Goal: Transaction & Acquisition: Book appointment/travel/reservation

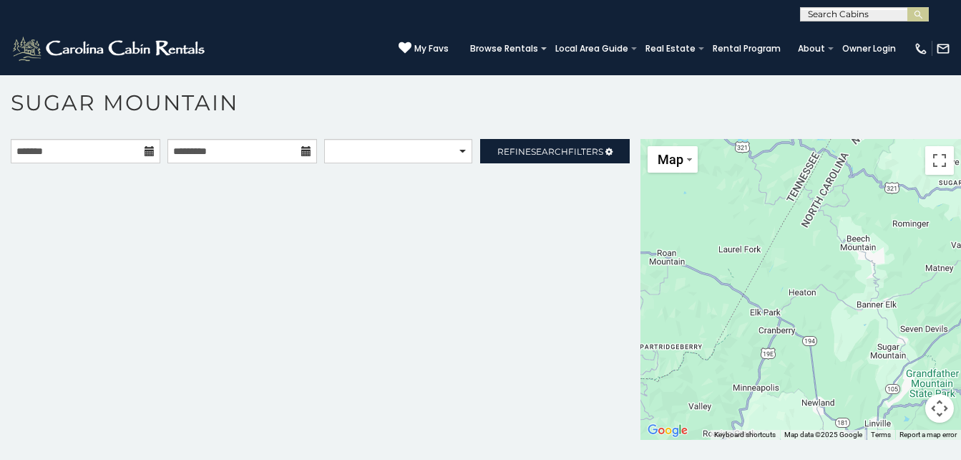
scroll to position [8, 0]
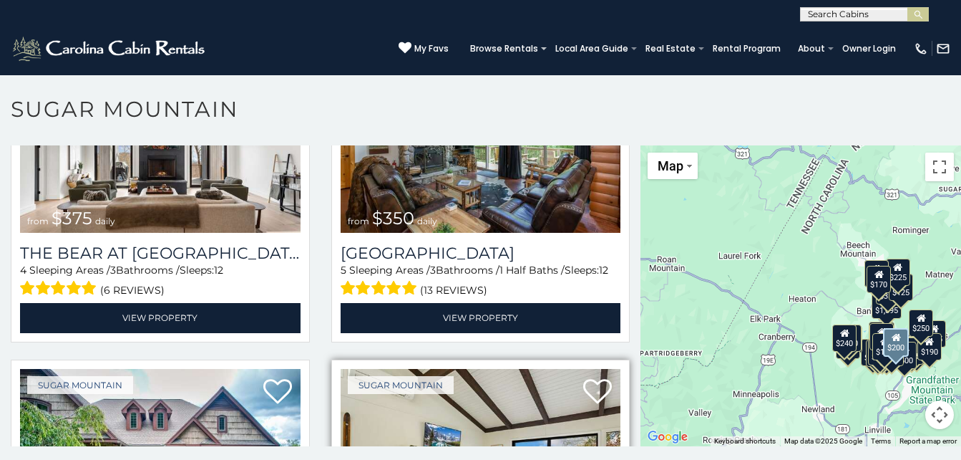
scroll to position [143, 0]
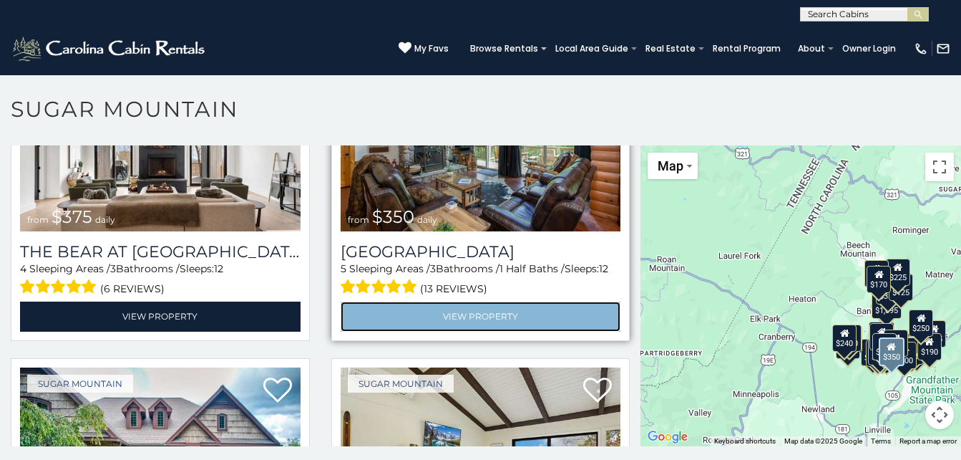
click at [473, 319] on link "View Property" at bounding box center [481, 315] width 281 height 29
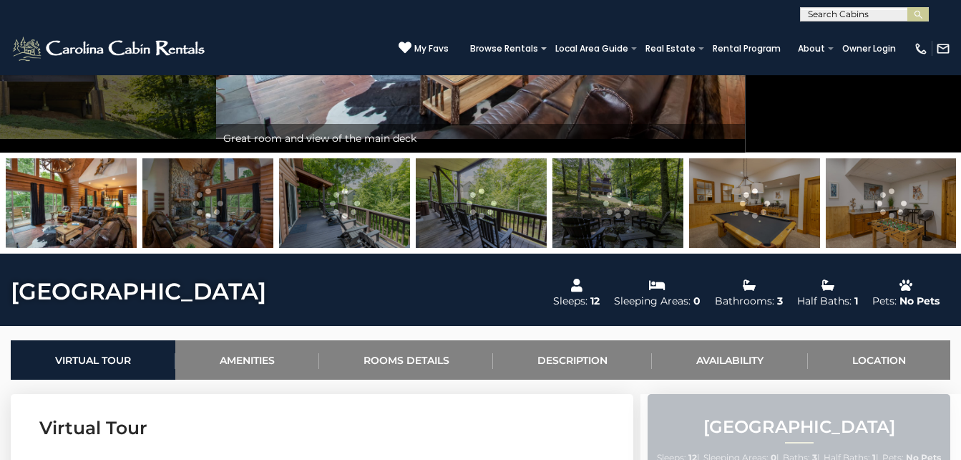
scroll to position [72, 0]
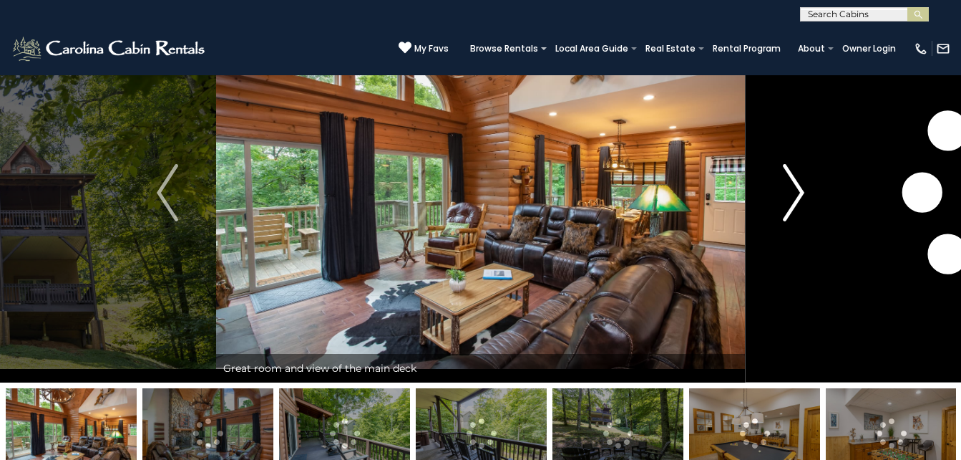
click at [791, 194] on img "Next" at bounding box center [793, 192] width 21 height 57
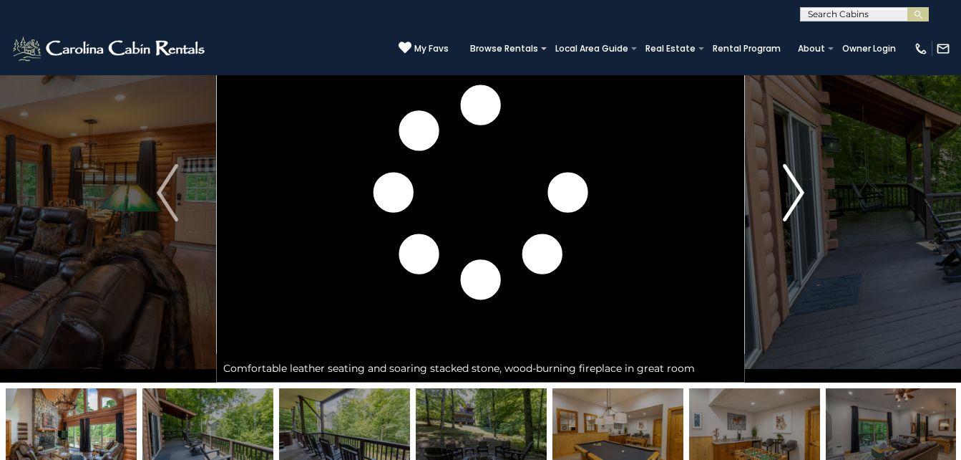
click at [789, 202] on img "Next" at bounding box center [793, 192] width 21 height 57
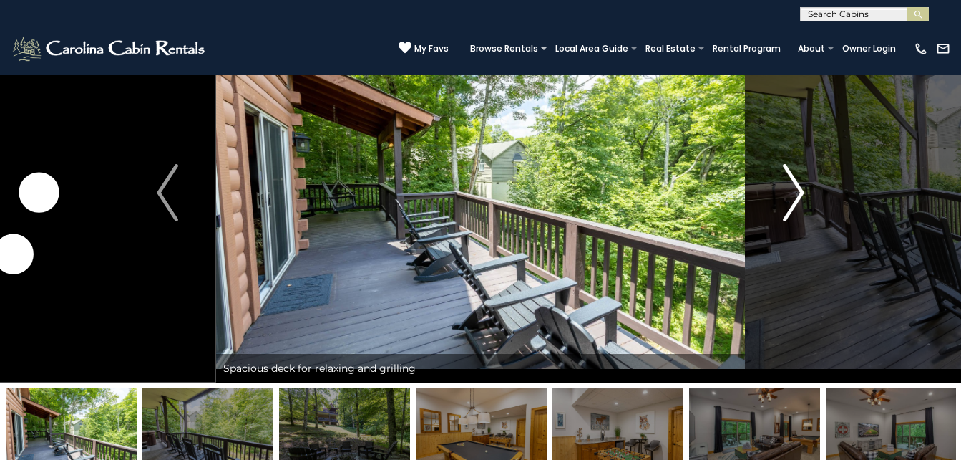
click at [793, 200] on img "Next" at bounding box center [793, 192] width 21 height 57
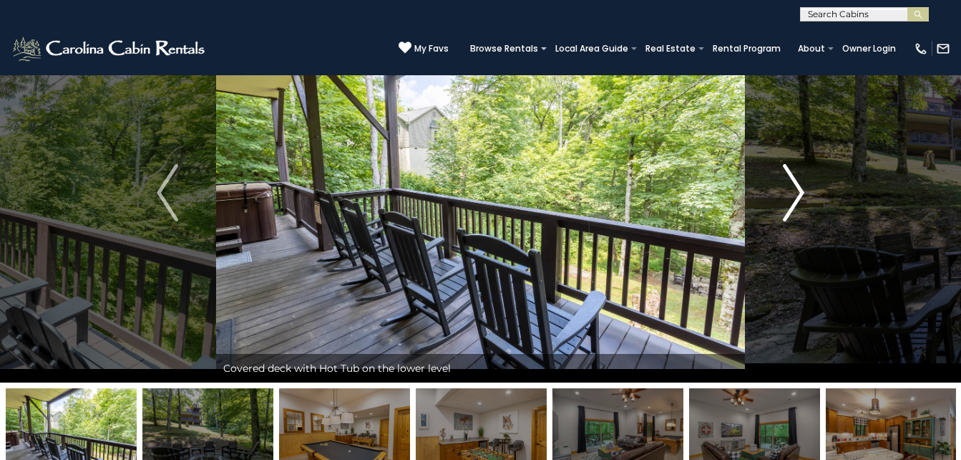
click at [793, 200] on img "Next" at bounding box center [793, 192] width 21 height 57
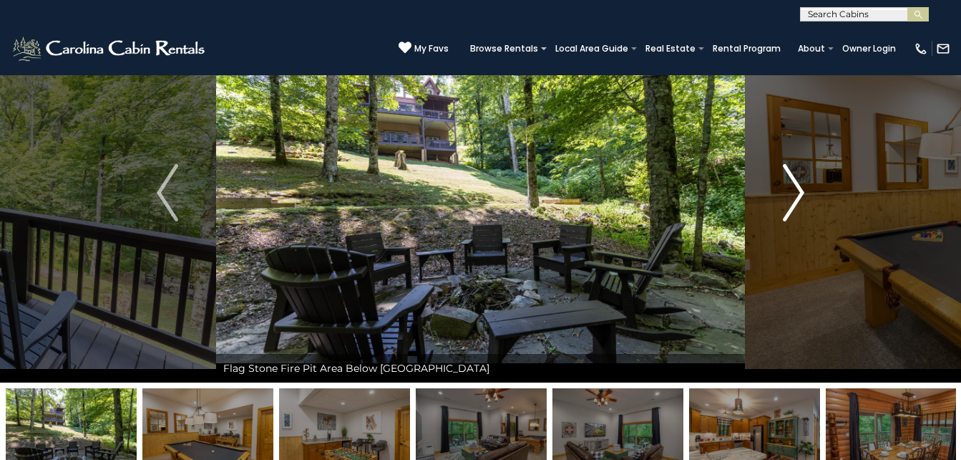
click at [793, 200] on img "Next" at bounding box center [793, 192] width 21 height 57
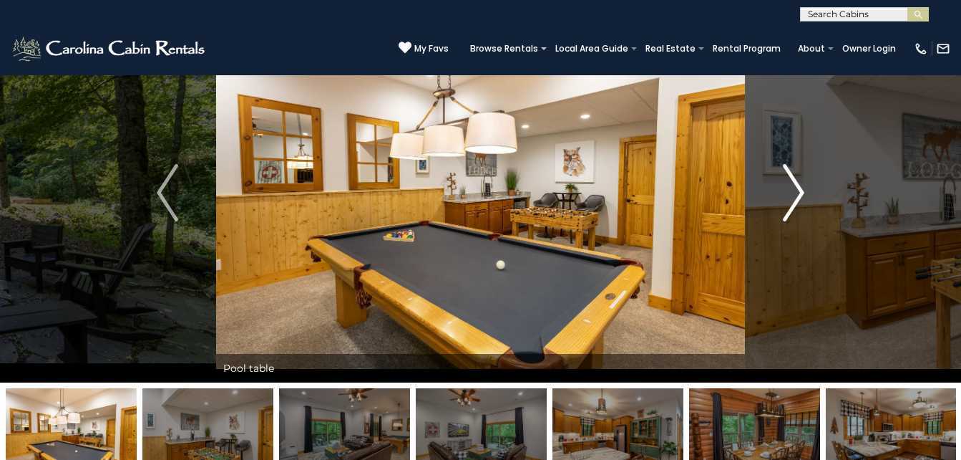
click at [793, 200] on img "Next" at bounding box center [793, 192] width 21 height 57
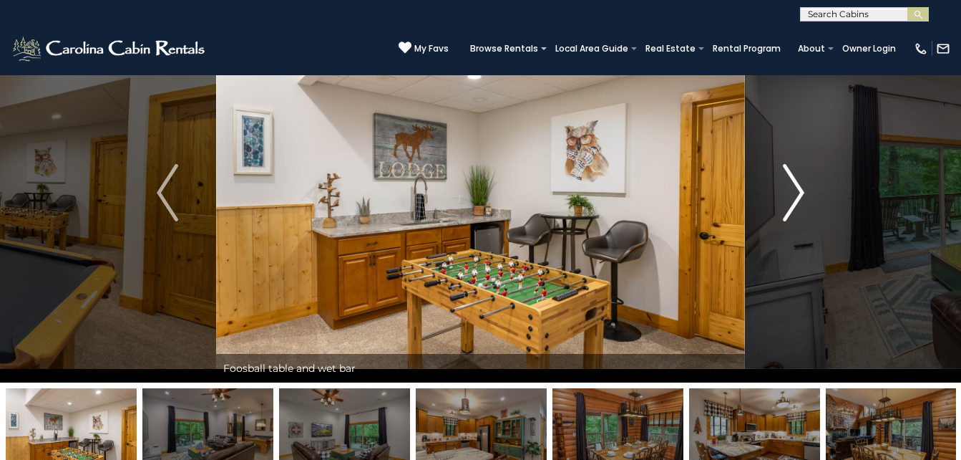
click at [793, 200] on img "Next" at bounding box center [793, 192] width 21 height 57
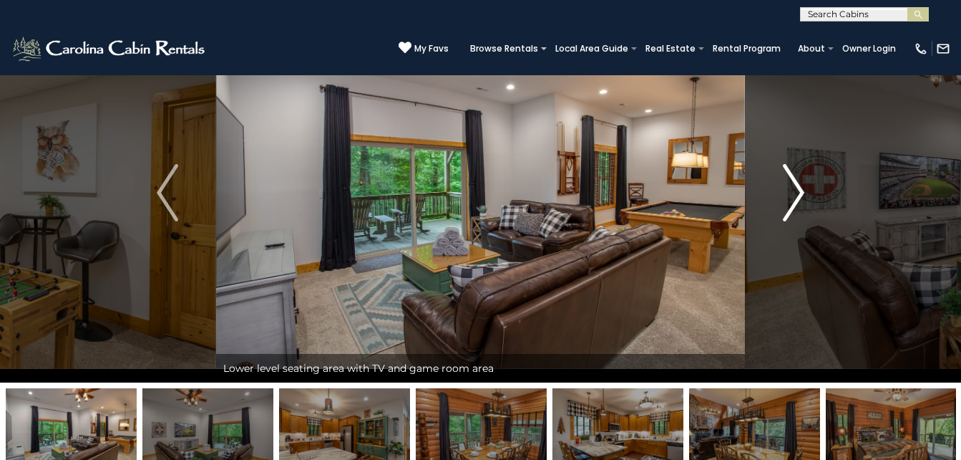
click at [793, 200] on img "Next" at bounding box center [793, 192] width 21 height 57
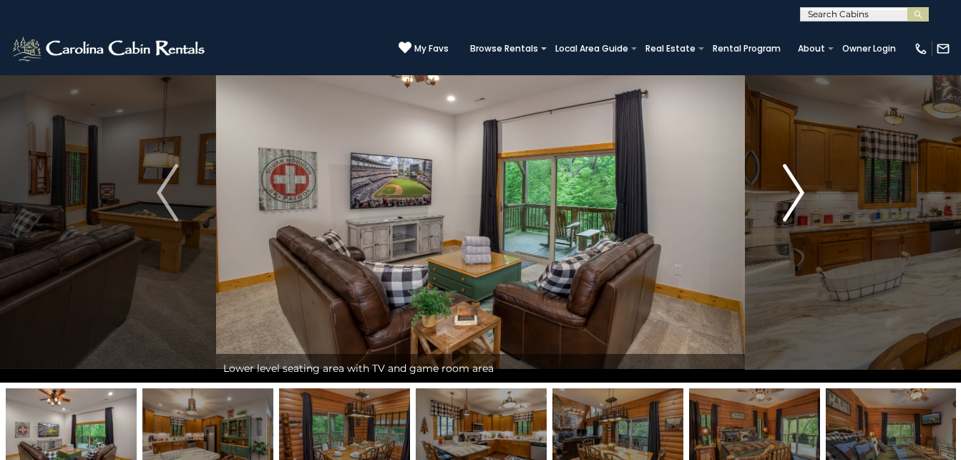
click at [801, 192] on img "Next" at bounding box center [793, 192] width 21 height 57
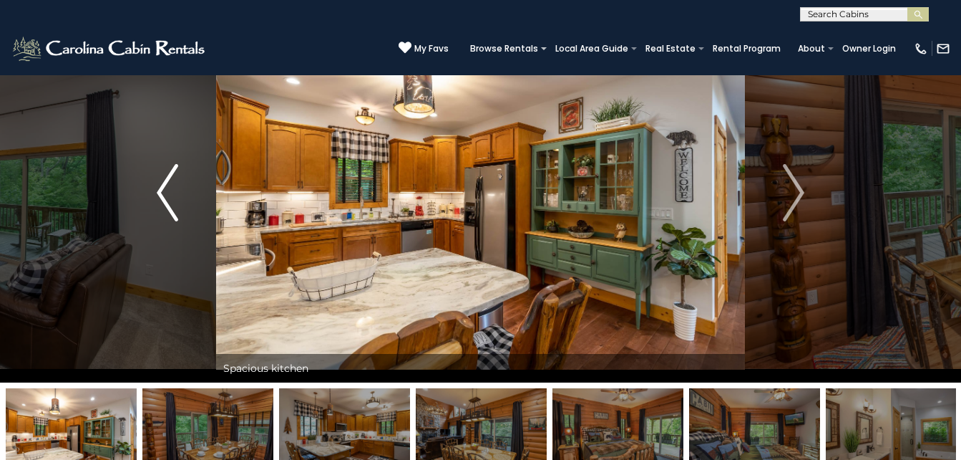
click at [164, 198] on img "Previous" at bounding box center [167, 192] width 21 height 57
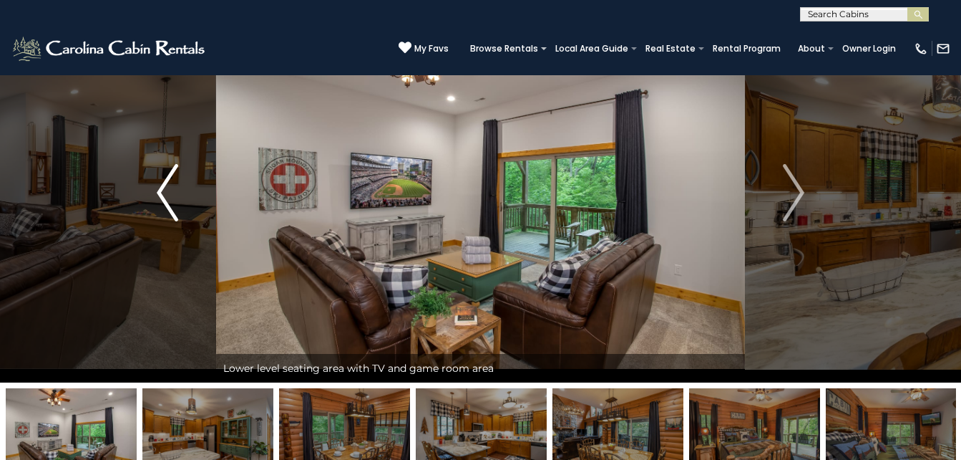
click at [164, 198] on img "Previous" at bounding box center [167, 192] width 21 height 57
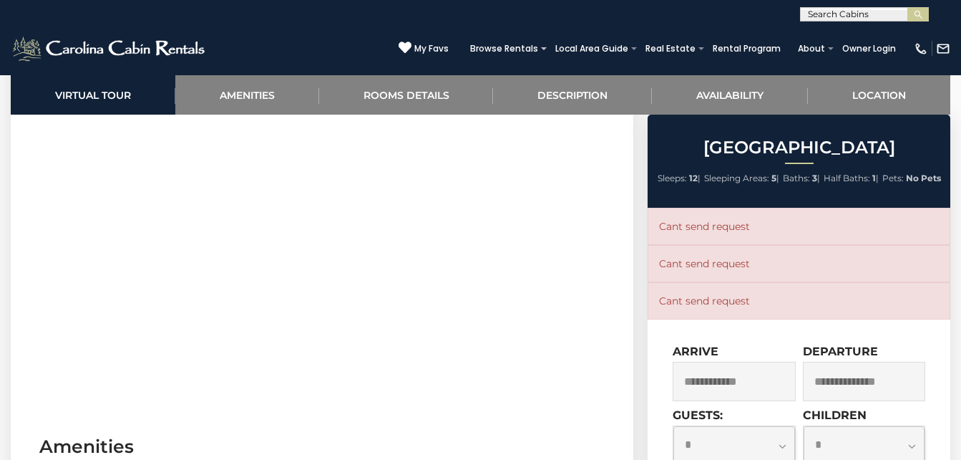
scroll to position [716, 0]
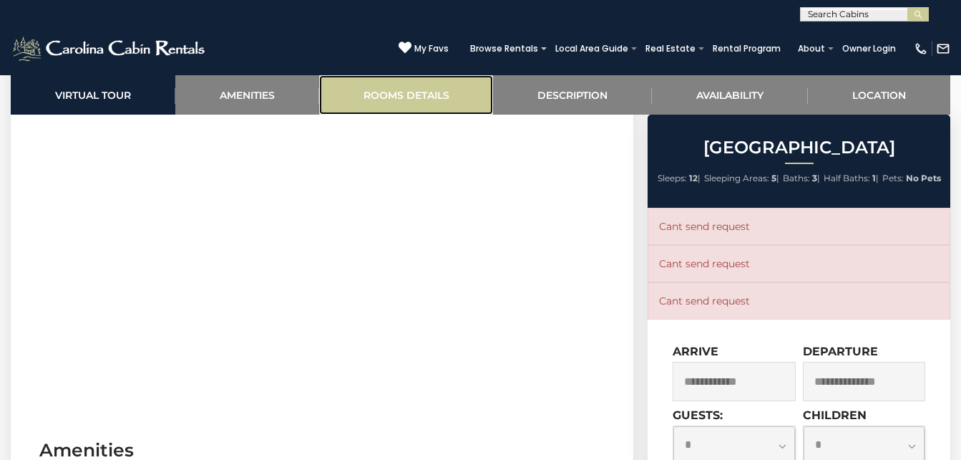
click at [407, 90] on link "Rooms Details" at bounding box center [406, 94] width 175 height 39
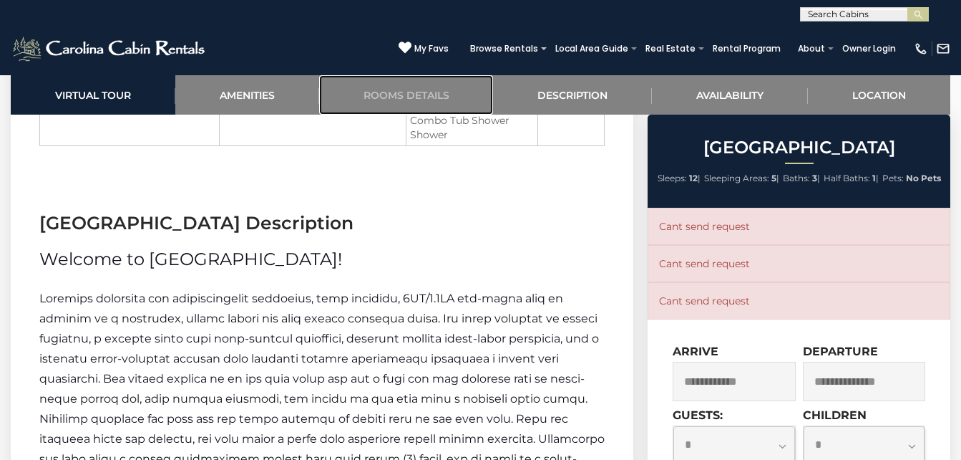
scroll to position [2116, 0]
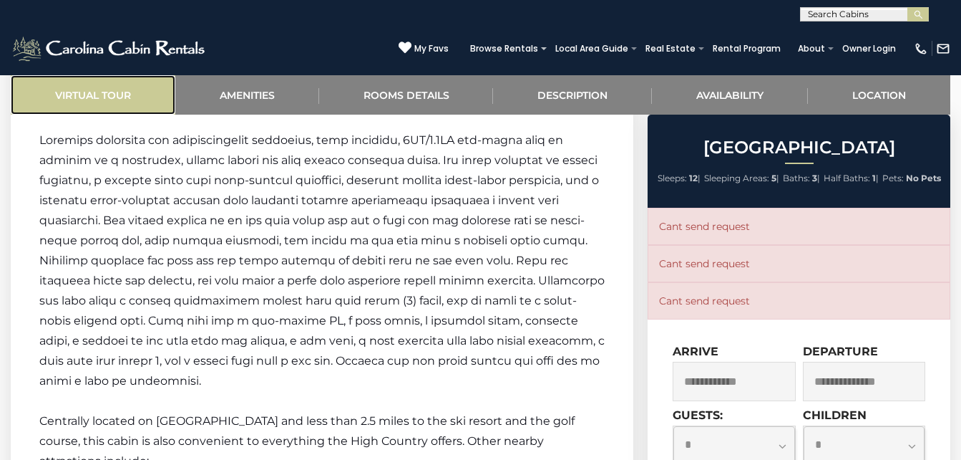
click at [92, 99] on link "Virtual Tour" at bounding box center [93, 94] width 165 height 39
